Goal: Information Seeking & Learning: Learn about a topic

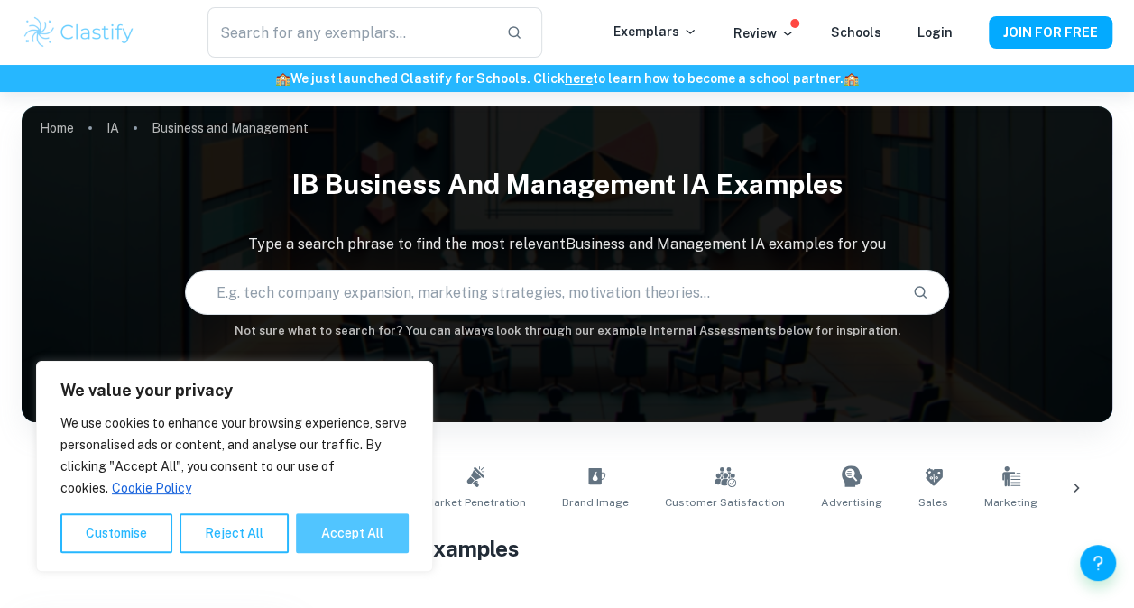
drag, startPoint x: 370, startPoint y: 517, endPoint x: 725, endPoint y: 382, distance: 379.6
click at [370, 516] on button "Accept All" at bounding box center [352, 533] width 113 height 40
checkbox input "true"
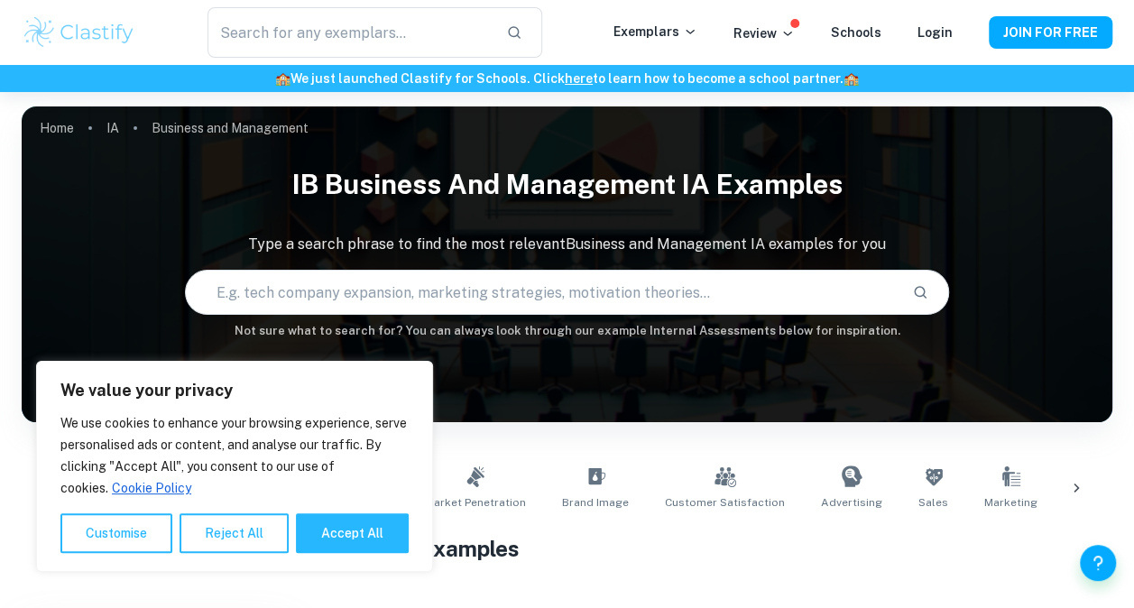
checkbox input "true"
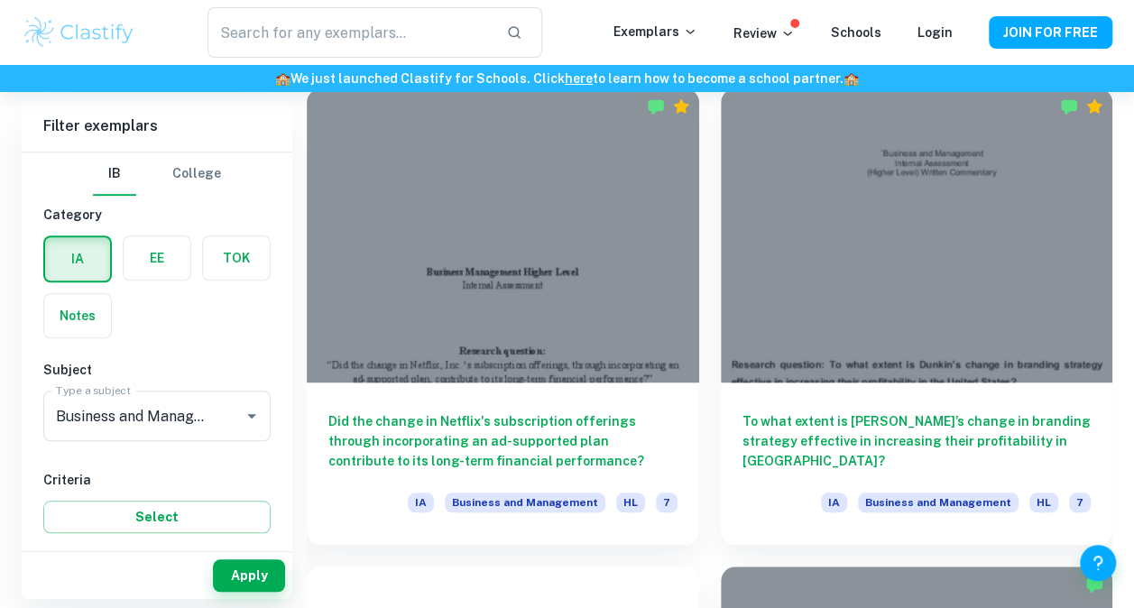
scroll to position [594, 0]
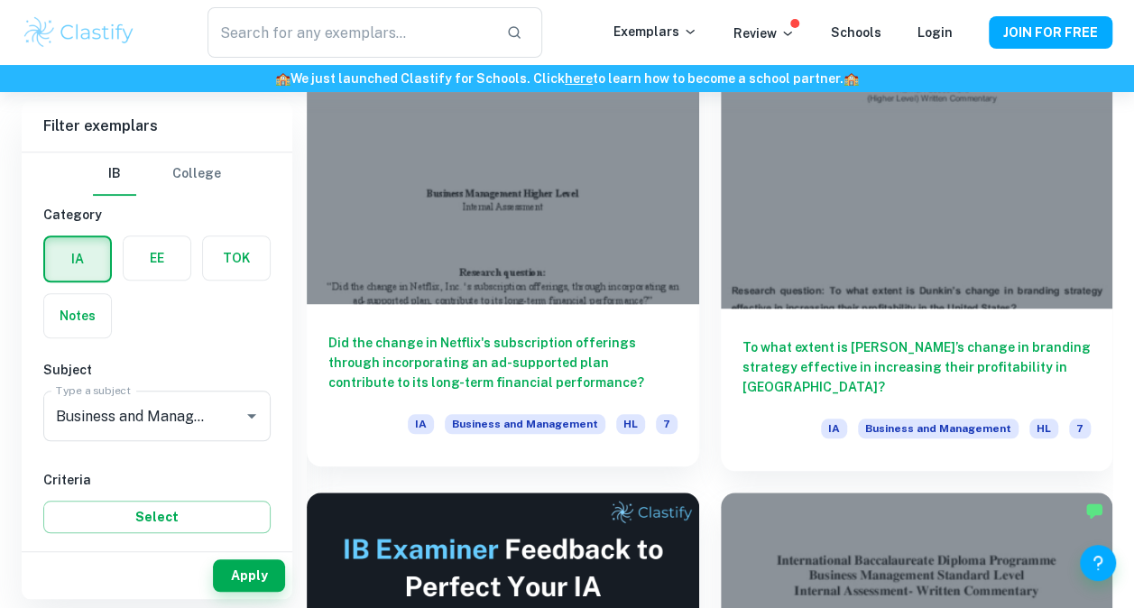
click at [554, 211] on div at bounding box center [503, 157] width 393 height 294
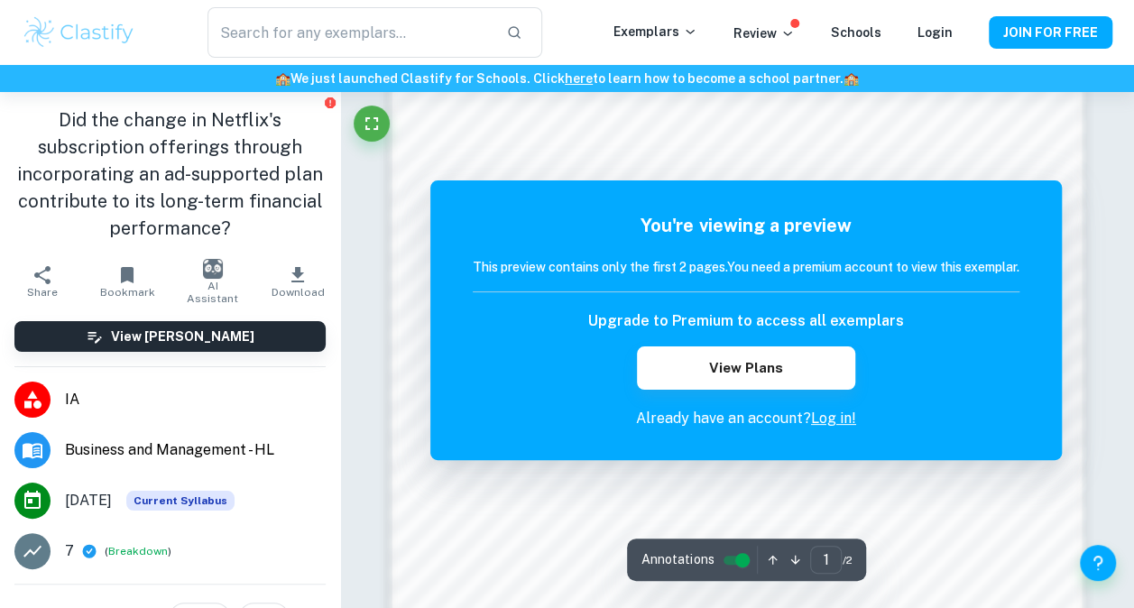
scroll to position [1581, 0]
